Goal: Download file/media

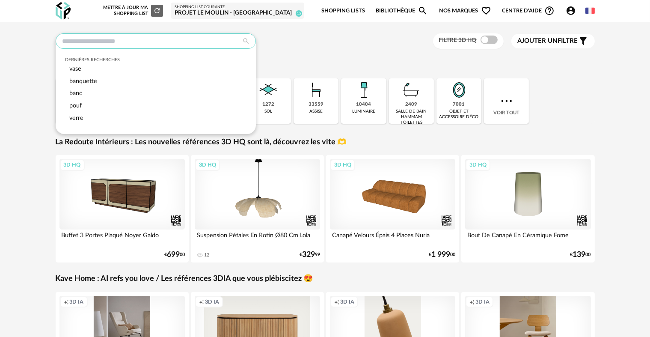
click at [210, 42] on input "text" at bounding box center [156, 40] width 200 height 15
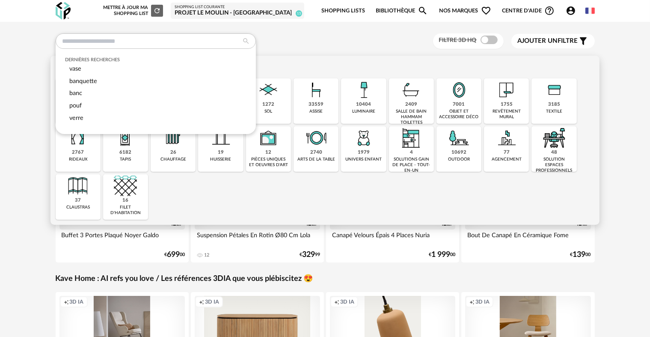
click at [502, 101] on div "1755" at bounding box center [507, 104] width 12 height 6
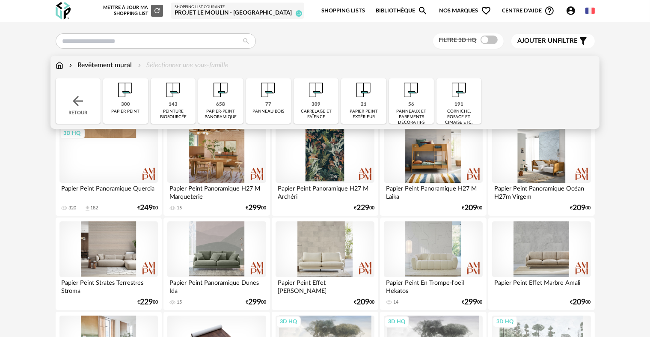
click at [67, 66] on img at bounding box center [70, 65] width 7 height 10
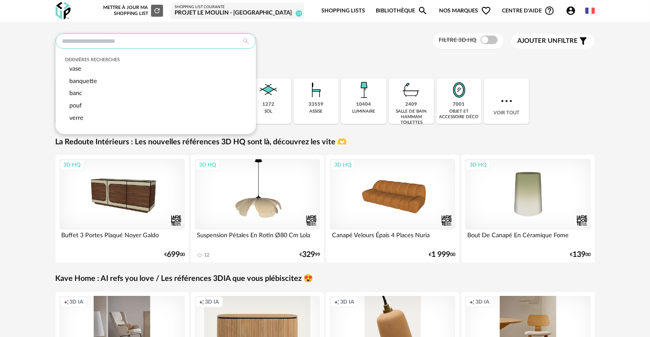
click at [178, 46] on input "text" at bounding box center [156, 40] width 200 height 15
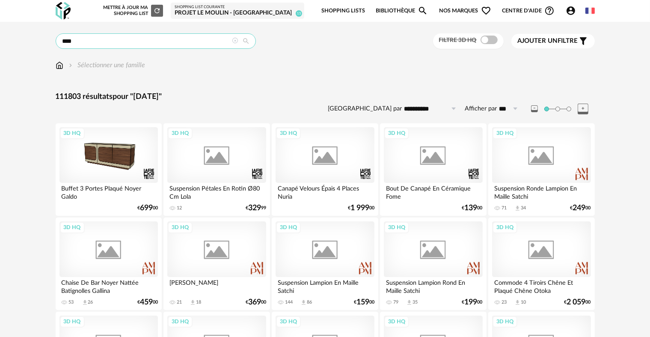
type input "****"
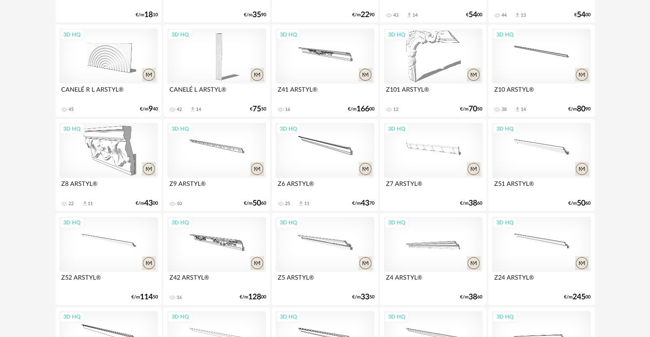
scroll to position [1411, 0]
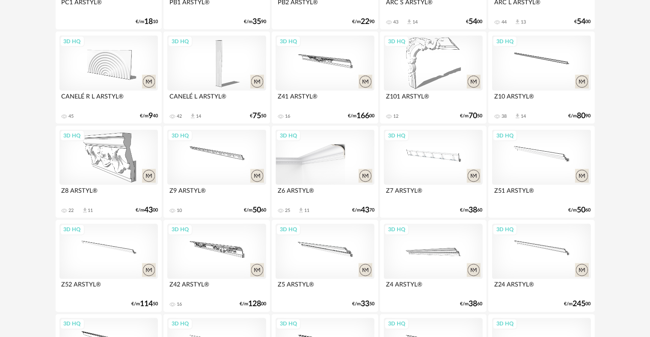
click at [345, 146] on div "3D HQ" at bounding box center [325, 158] width 98 height 56
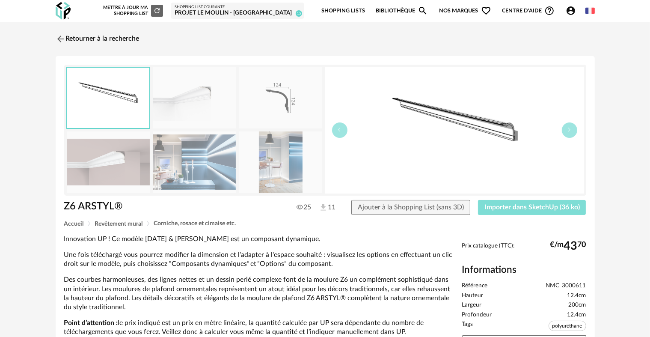
click at [540, 211] on button "Importer dans SketchUp (36 ko)" at bounding box center [532, 207] width 108 height 15
